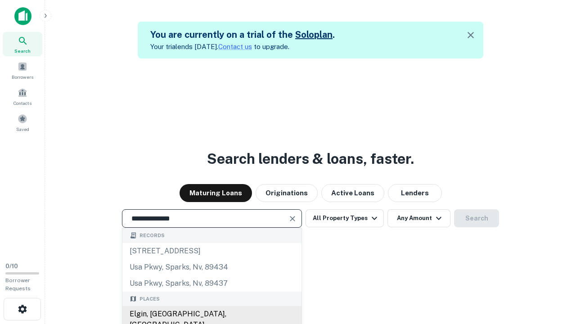
click at [211, 314] on div "Elgin, IL, USA" at bounding box center [211, 319] width 179 height 27
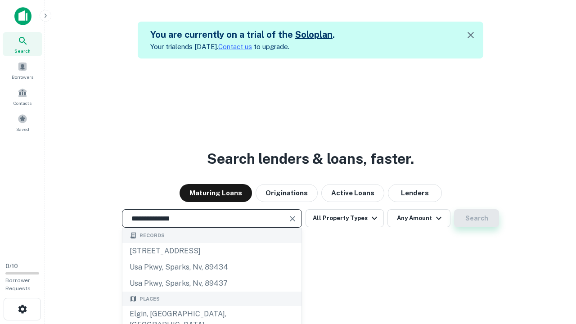
type input "**********"
click at [454, 209] on button "Search" at bounding box center [476, 218] width 45 height 18
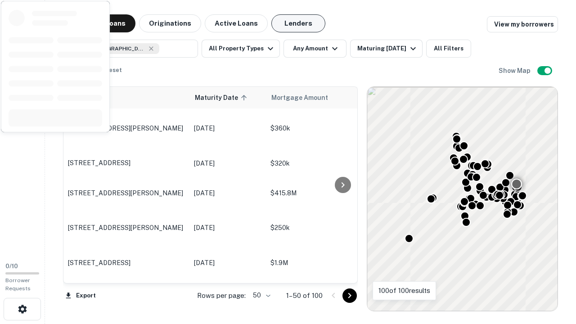
click at [298, 23] on button "Lenders" at bounding box center [298, 23] width 54 height 18
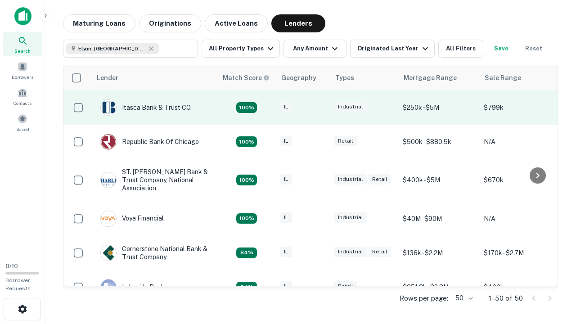
click at [319, 107] on div "IL" at bounding box center [302, 108] width 45 height 12
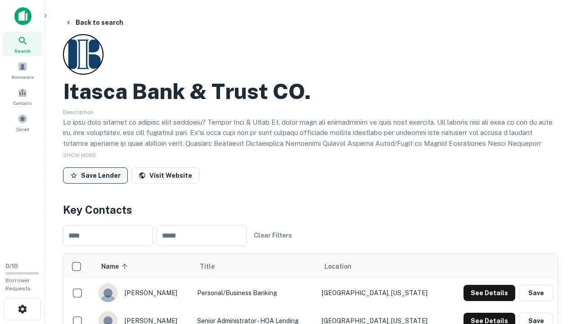
click at [95, 175] on button "Save Lender" at bounding box center [95, 175] width 65 height 16
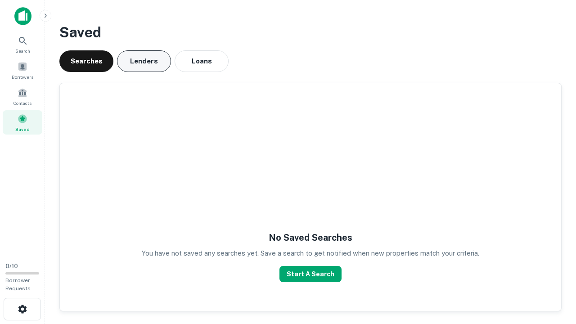
click at [144, 61] on button "Lenders" at bounding box center [144, 61] width 54 height 22
